Goal: Task Accomplishment & Management: Manage account settings

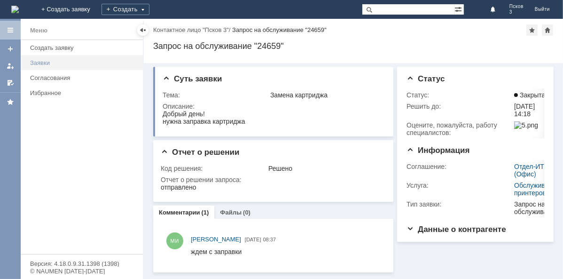
click at [42, 63] on div "Заявки" at bounding box center [83, 62] width 107 height 7
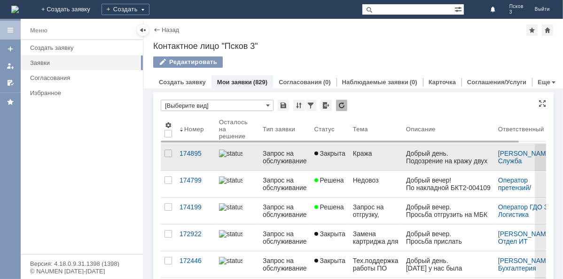
click at [284, 155] on div "Запрос на обслуживание" at bounding box center [285, 156] width 44 height 15
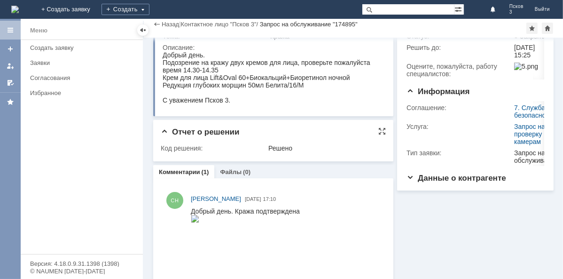
scroll to position [42, 0]
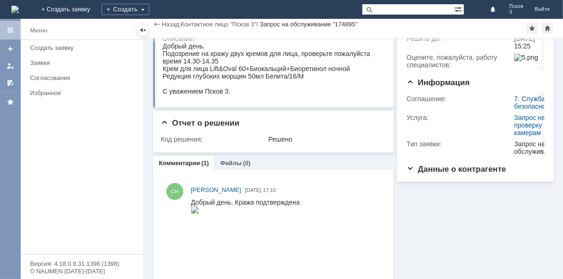
click at [188, 161] on link "Комментарии" at bounding box center [179, 162] width 41 height 7
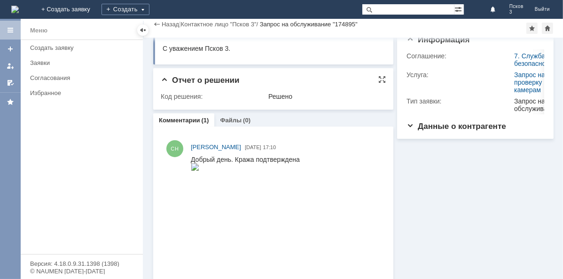
click at [163, 77] on span "Отчет о решении" at bounding box center [200, 80] width 78 height 9
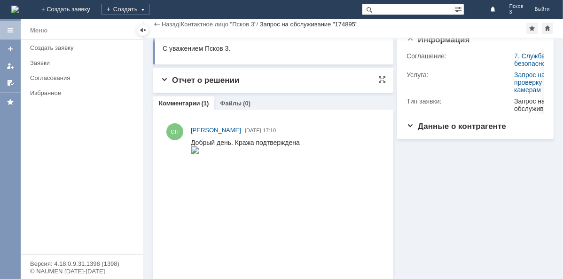
click at [163, 77] on span "Отчет о решении" at bounding box center [200, 80] width 78 height 9
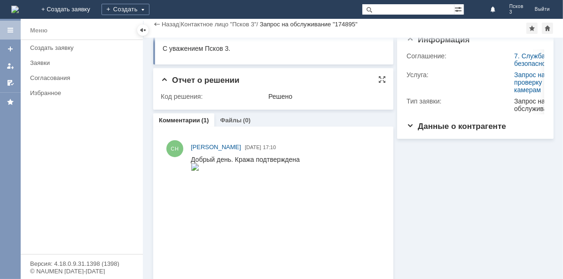
click at [163, 77] on span "Отчет о решении" at bounding box center [200, 80] width 78 height 9
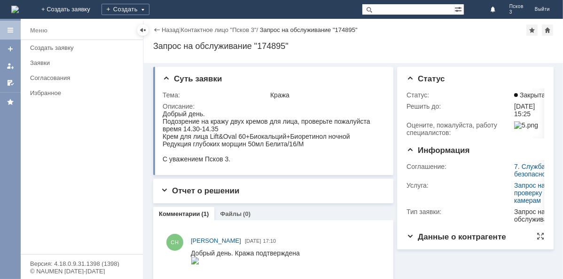
click at [407, 232] on span "Данные о контрагенте" at bounding box center [457, 236] width 100 height 9
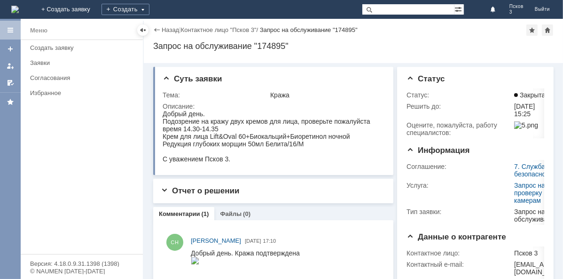
click at [179, 214] on link "Комментарии" at bounding box center [179, 213] width 41 height 7
click at [242, 157] on div "С уважением Псков 3." at bounding box center [269, 159] width 214 height 8
click at [158, 30] on div "Назад" at bounding box center [166, 29] width 26 height 7
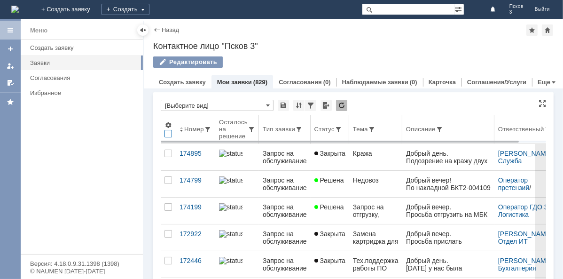
click at [169, 134] on div at bounding box center [168, 134] width 8 height 8
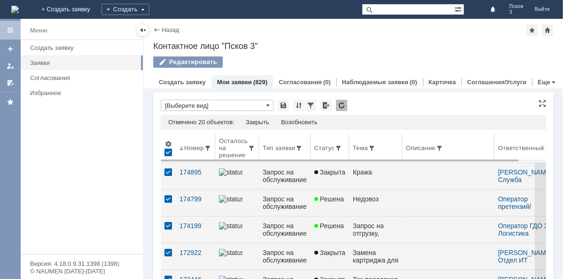
click at [169, 151] on div at bounding box center [168, 153] width 8 height 8
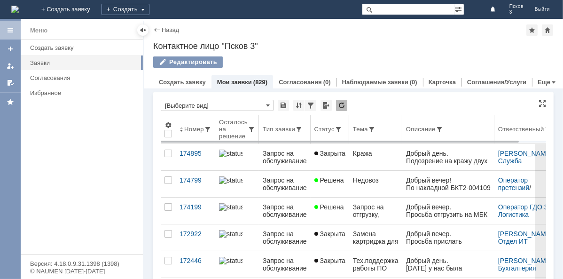
click at [428, 132] on div "Описание" at bounding box center [421, 128] width 30 height 7
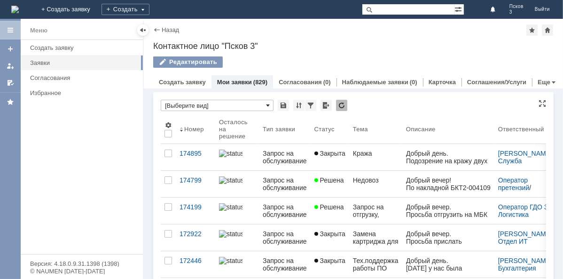
click at [268, 104] on span at bounding box center [268, 106] width 4 height 8
click at [133, 122] on div "Меню Создать заявку Заявки Согласования Избранное" at bounding box center [82, 147] width 122 height 214
type input "[Выберите вид]"
click at [209, 60] on div "Редактировать" at bounding box center [188, 61] width 70 height 11
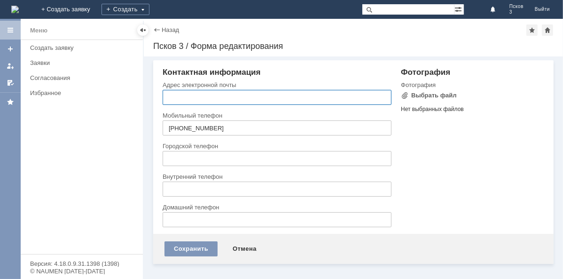
type input "[EMAIL_ADDRESS][DOMAIN_NAME]"
click at [157, 29] on div "Назад" at bounding box center [166, 29] width 26 height 7
